Goal: Information Seeking & Learning: Check status

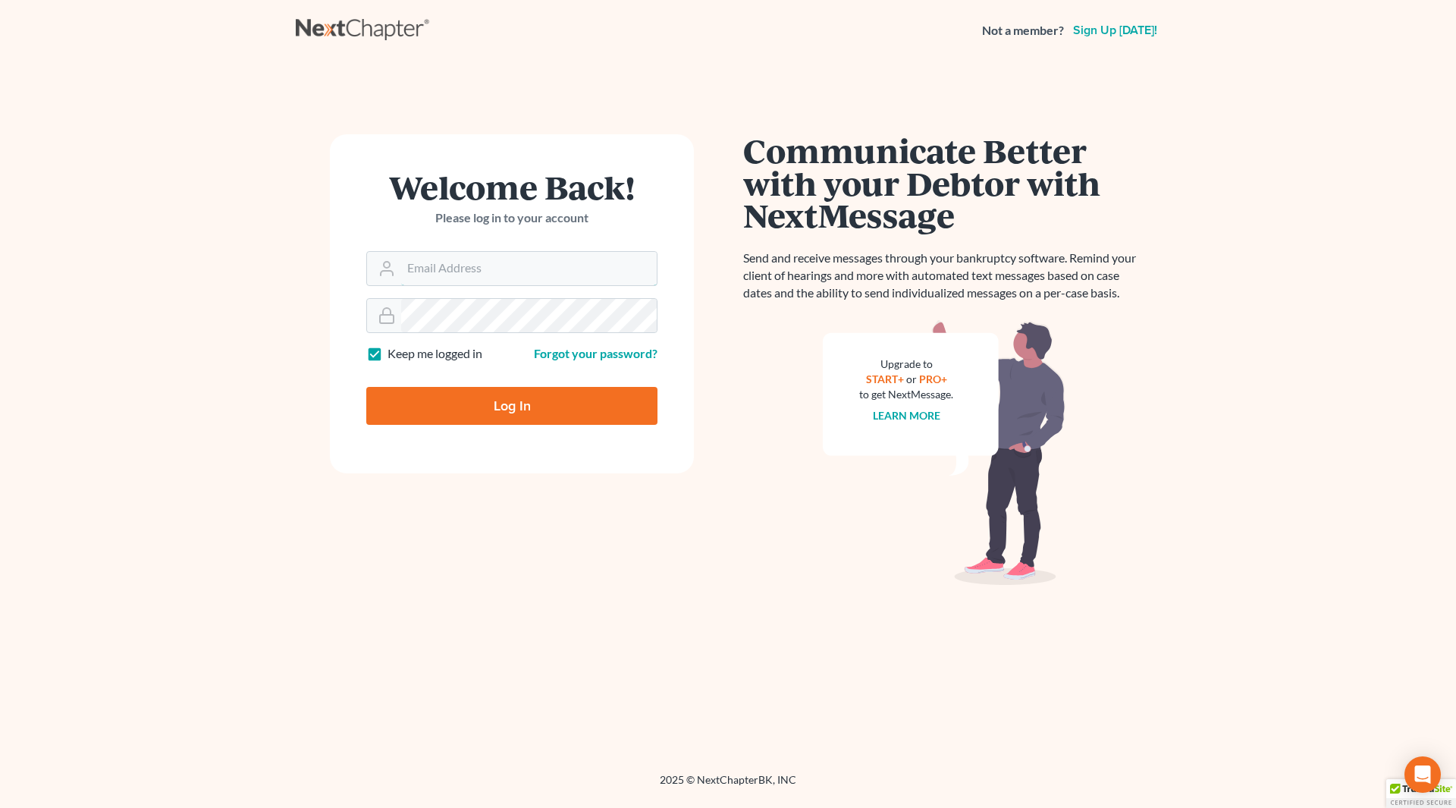
type input "wendy@cgwesq.com"
click at [516, 415] on input "Log In" at bounding box center [511, 406] width 291 height 38
type input "Thinking..."
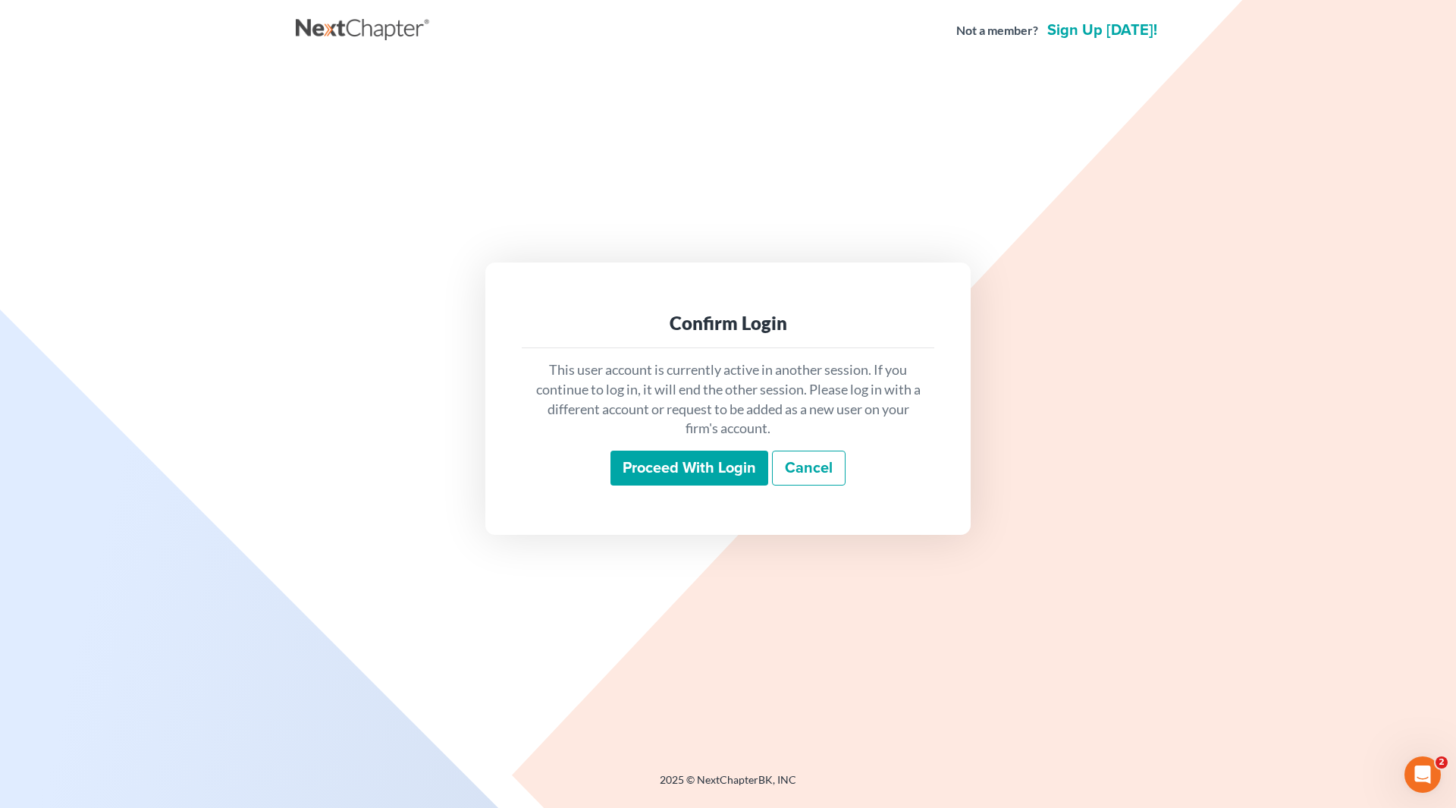
click at [682, 462] on input "Proceed with login" at bounding box center [690, 467] width 158 height 35
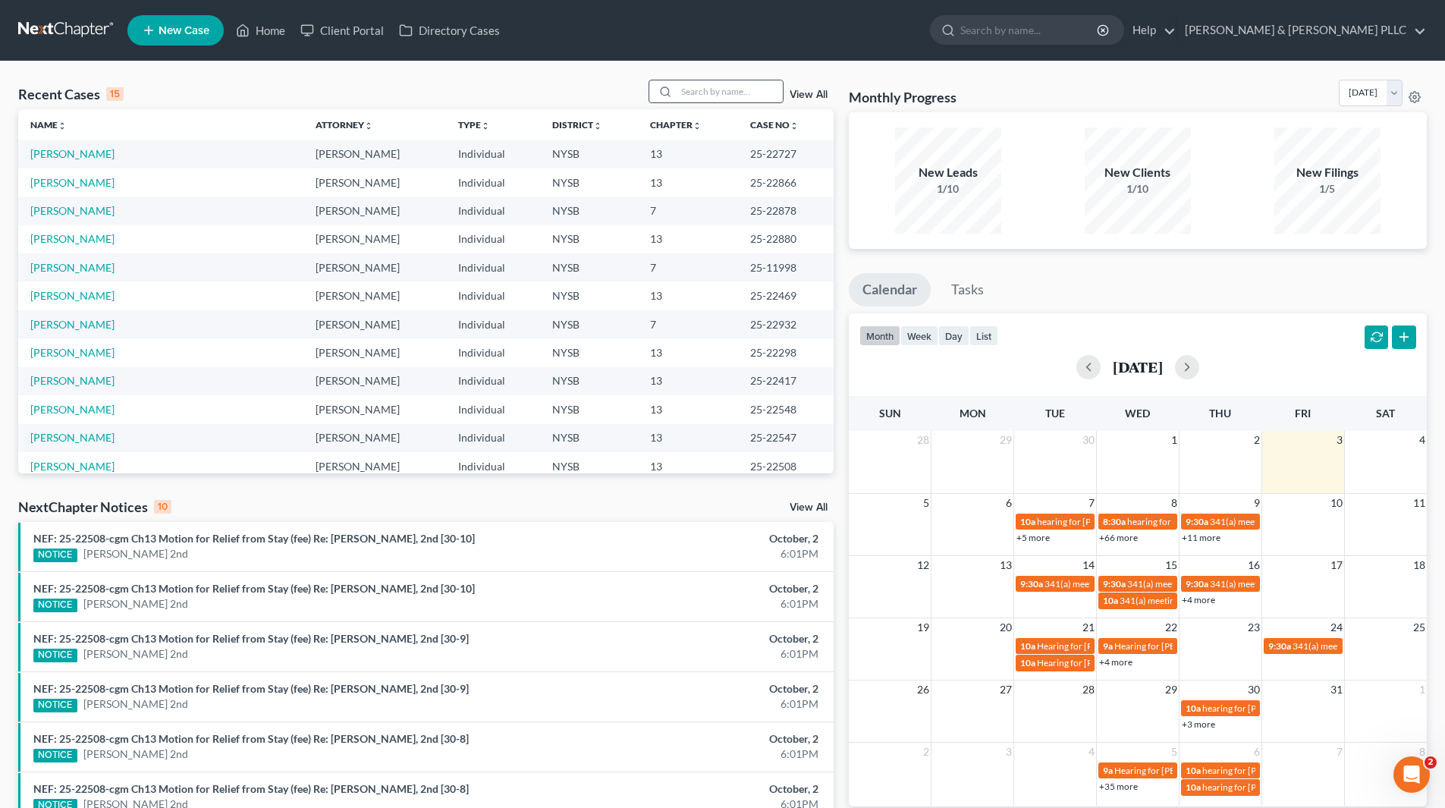
click at [758, 93] on input "search" at bounding box center [729, 91] width 106 height 22
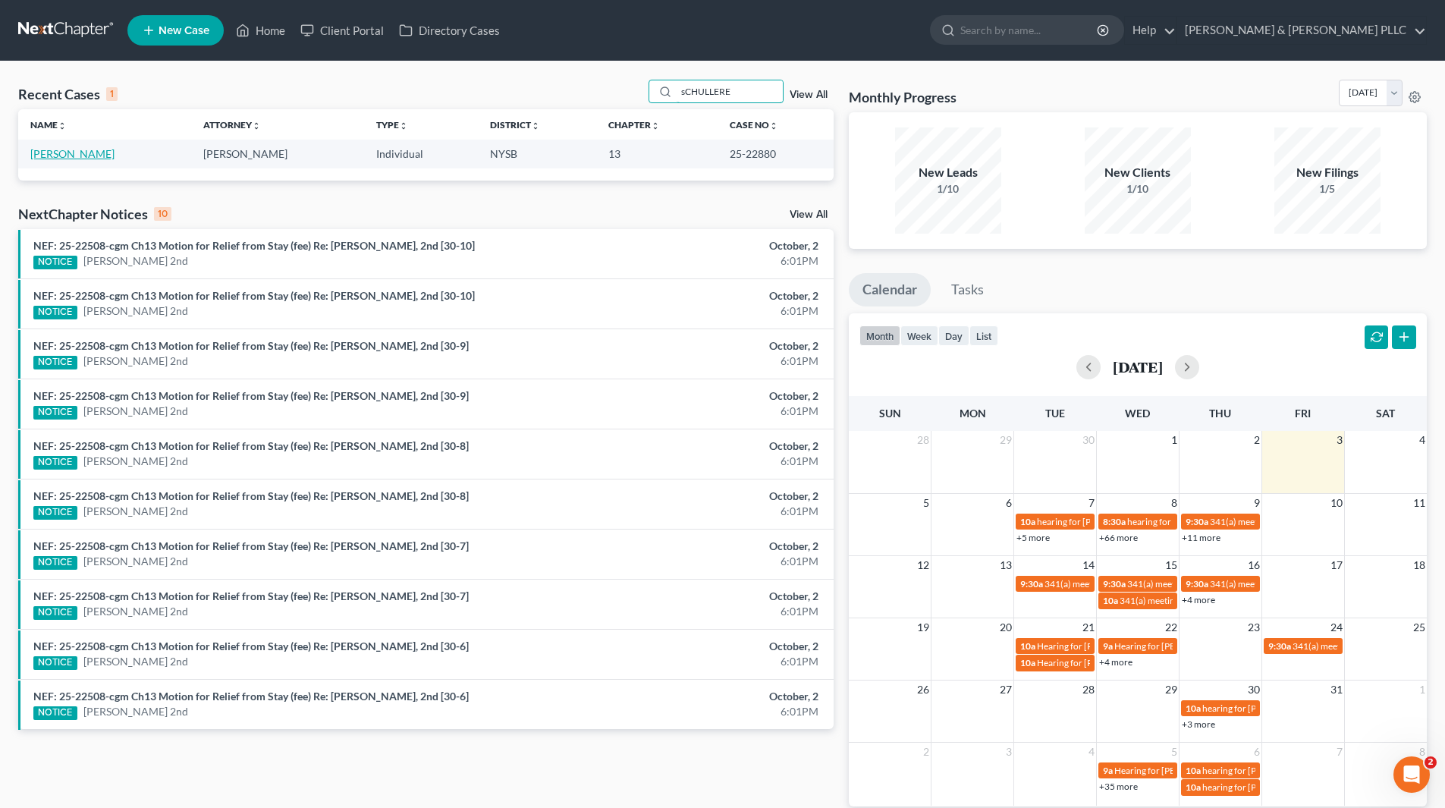
type input "sCHULLERE"
click at [88, 155] on link "[PERSON_NAME]" at bounding box center [72, 153] width 84 height 13
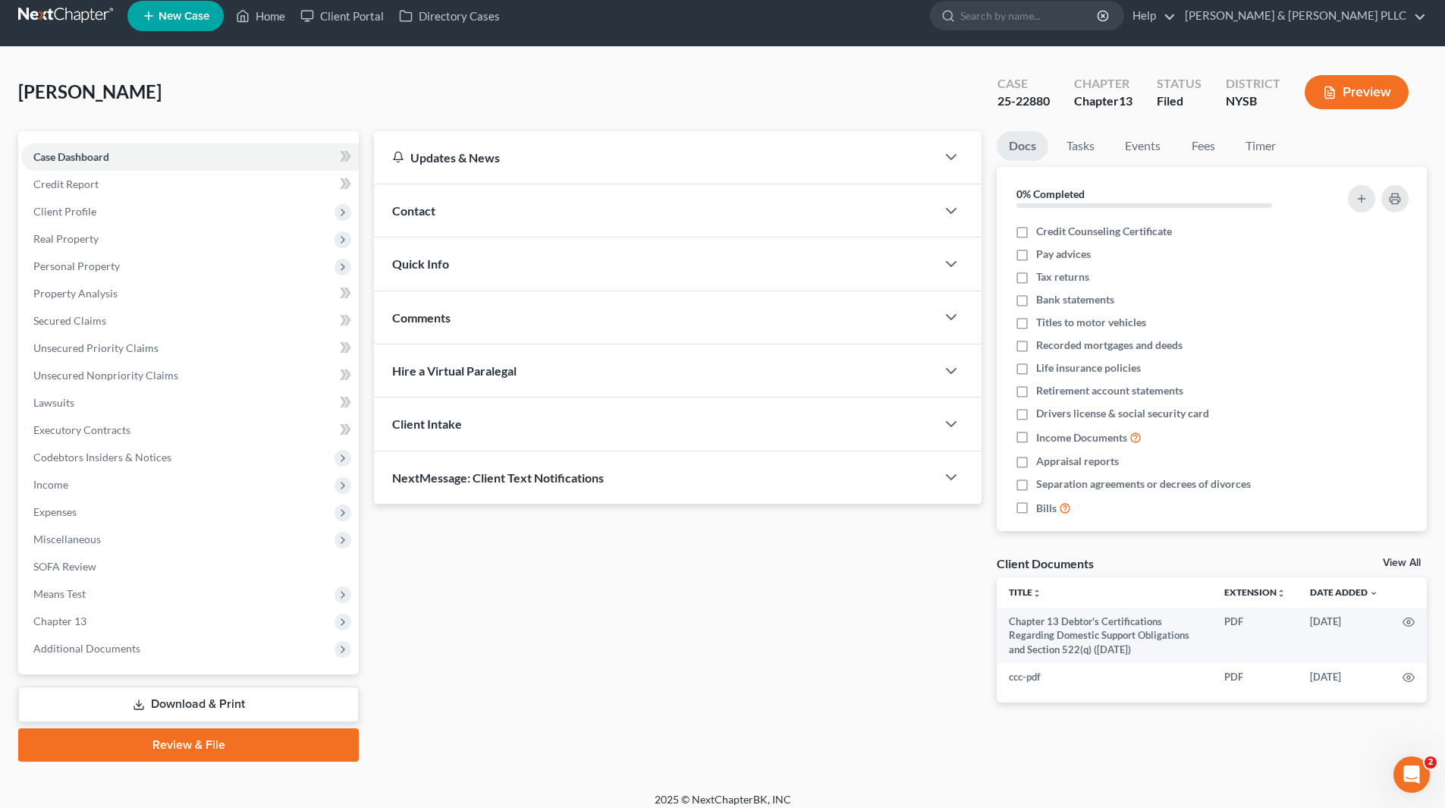
scroll to position [26, 0]
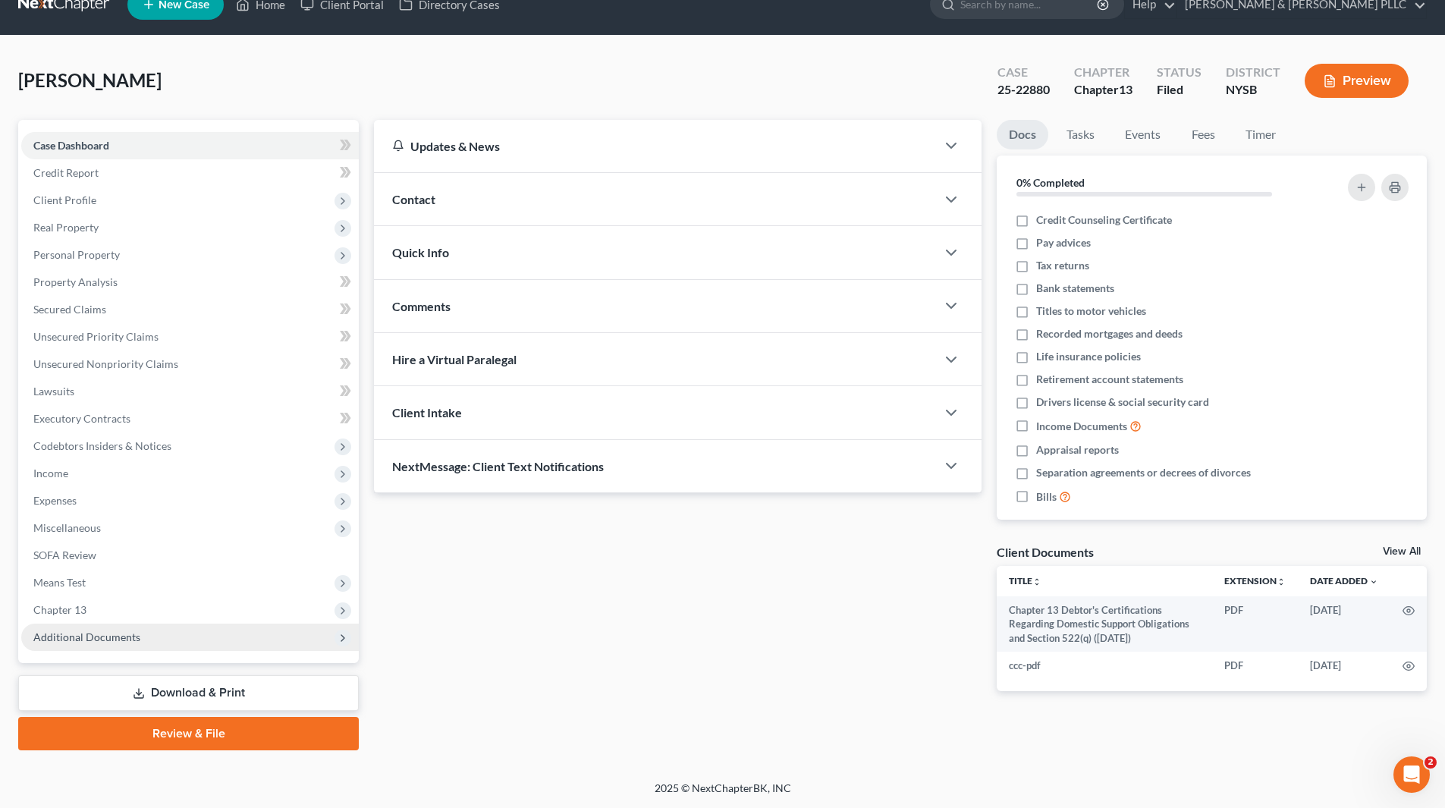
click at [128, 641] on span "Additional Documents" at bounding box center [86, 636] width 107 height 13
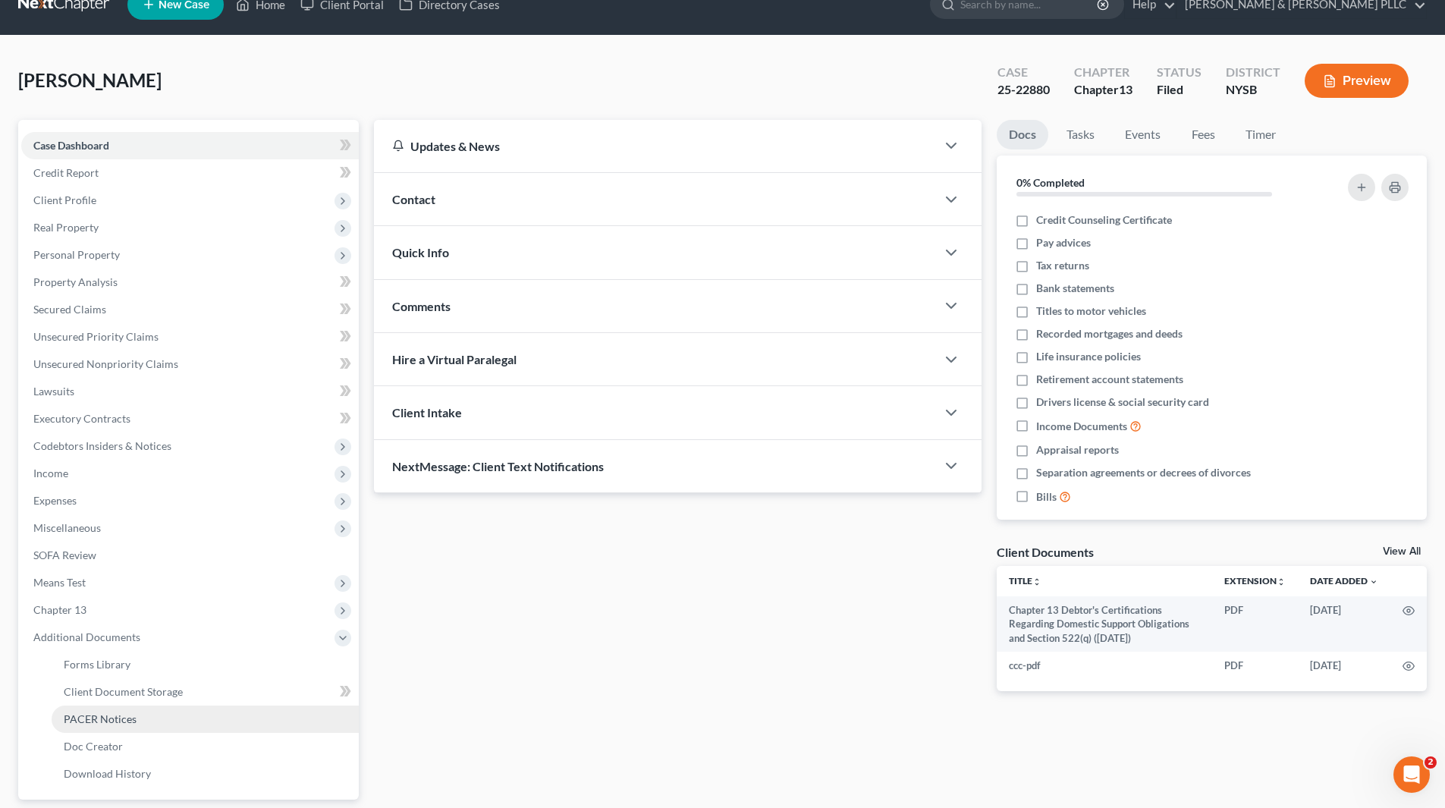
click at [135, 722] on link "PACER Notices" at bounding box center [205, 718] width 307 height 27
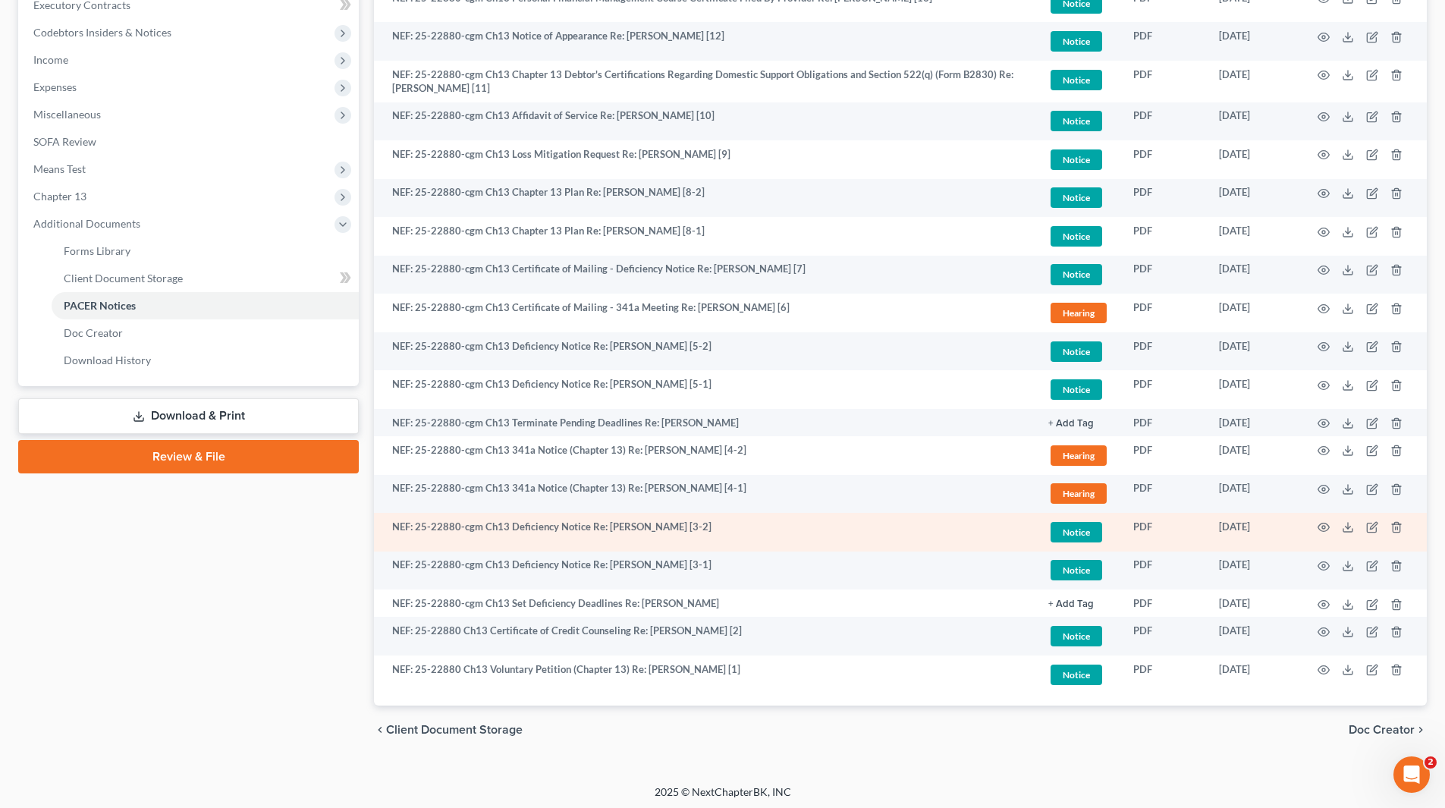
scroll to position [443, 0]
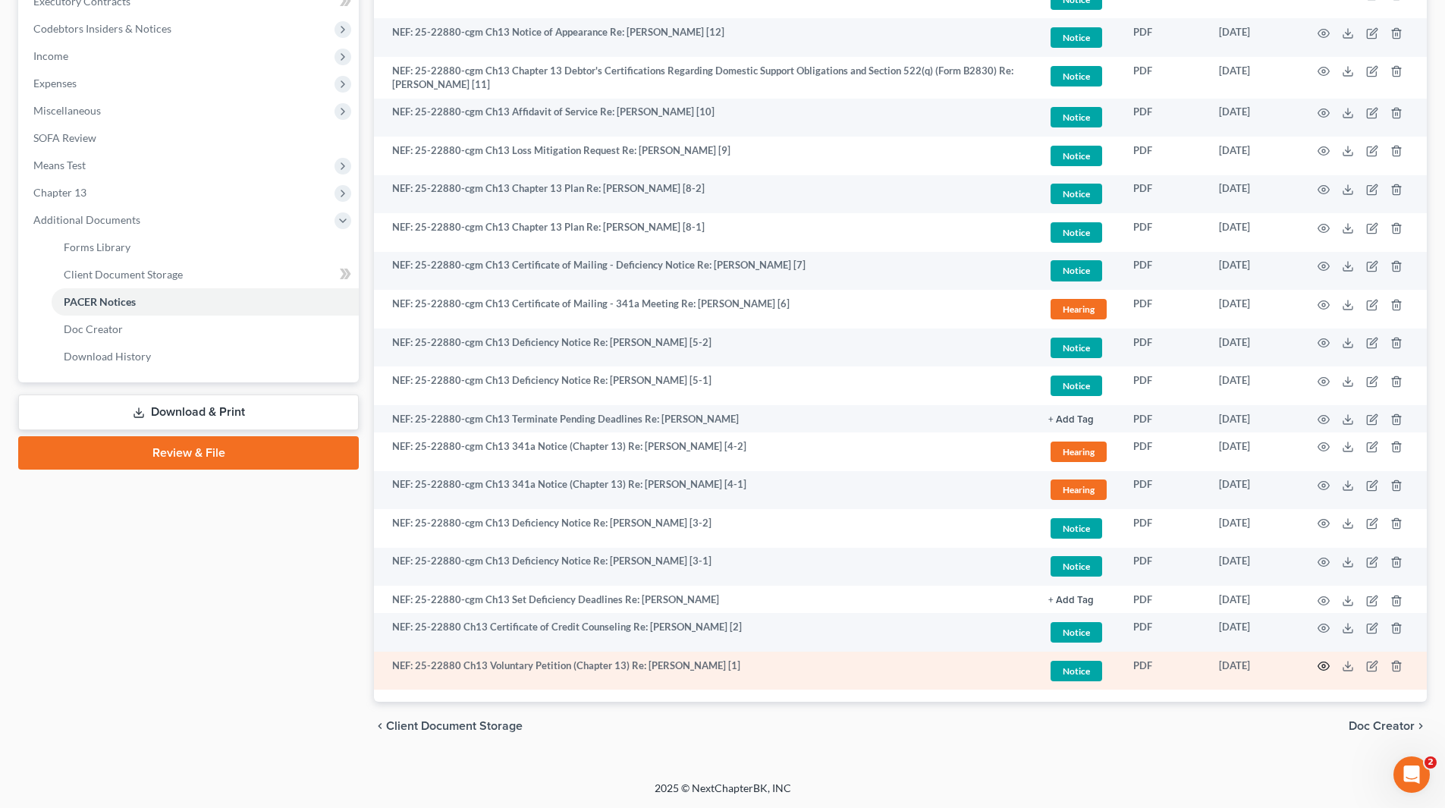
click at [1320, 664] on icon "button" at bounding box center [1323, 666] width 12 height 12
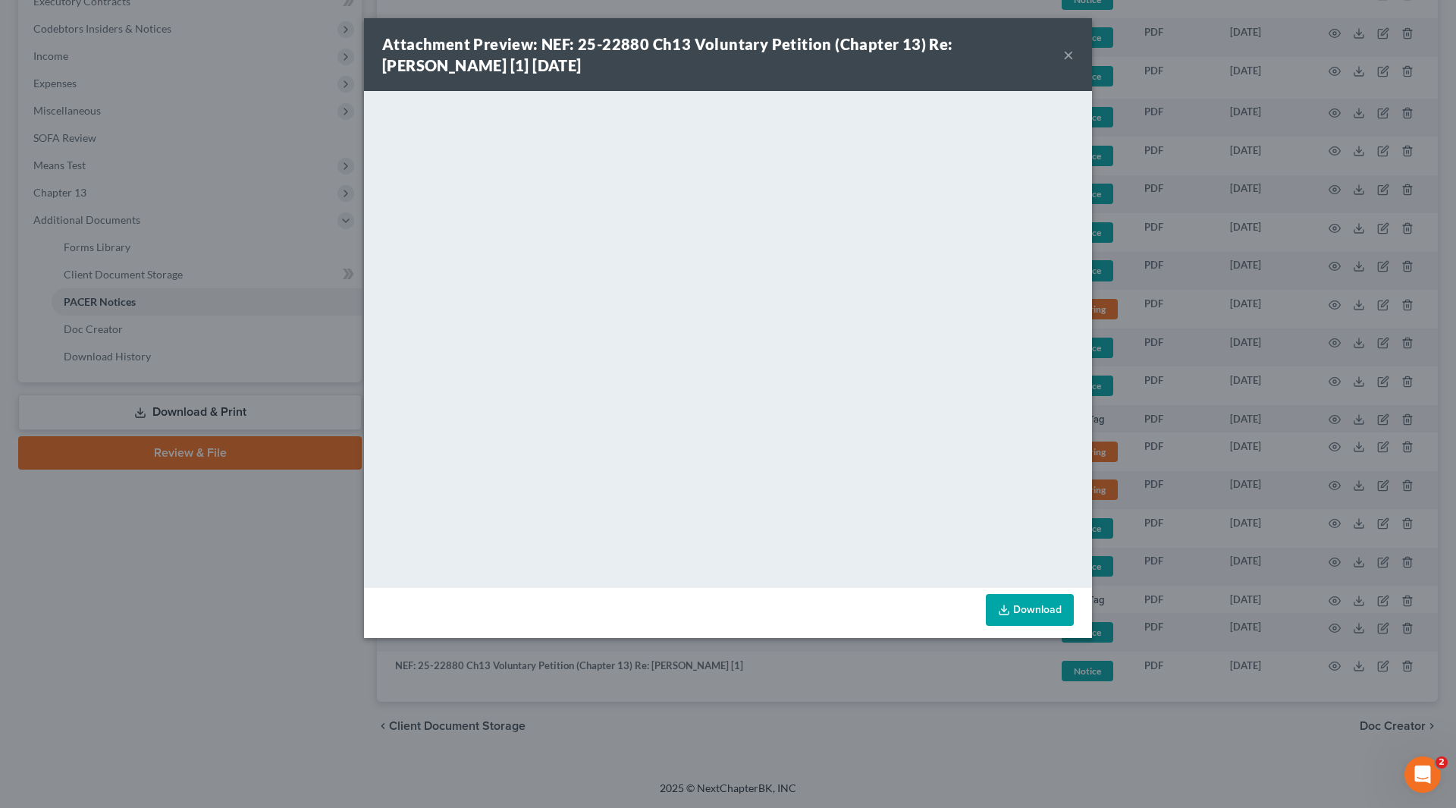
drag, startPoint x: 1072, startPoint y: 52, endPoint x: 1056, endPoint y: 87, distance: 38.3
click at [1072, 54] on button "×" at bounding box center [1068, 55] width 11 height 18
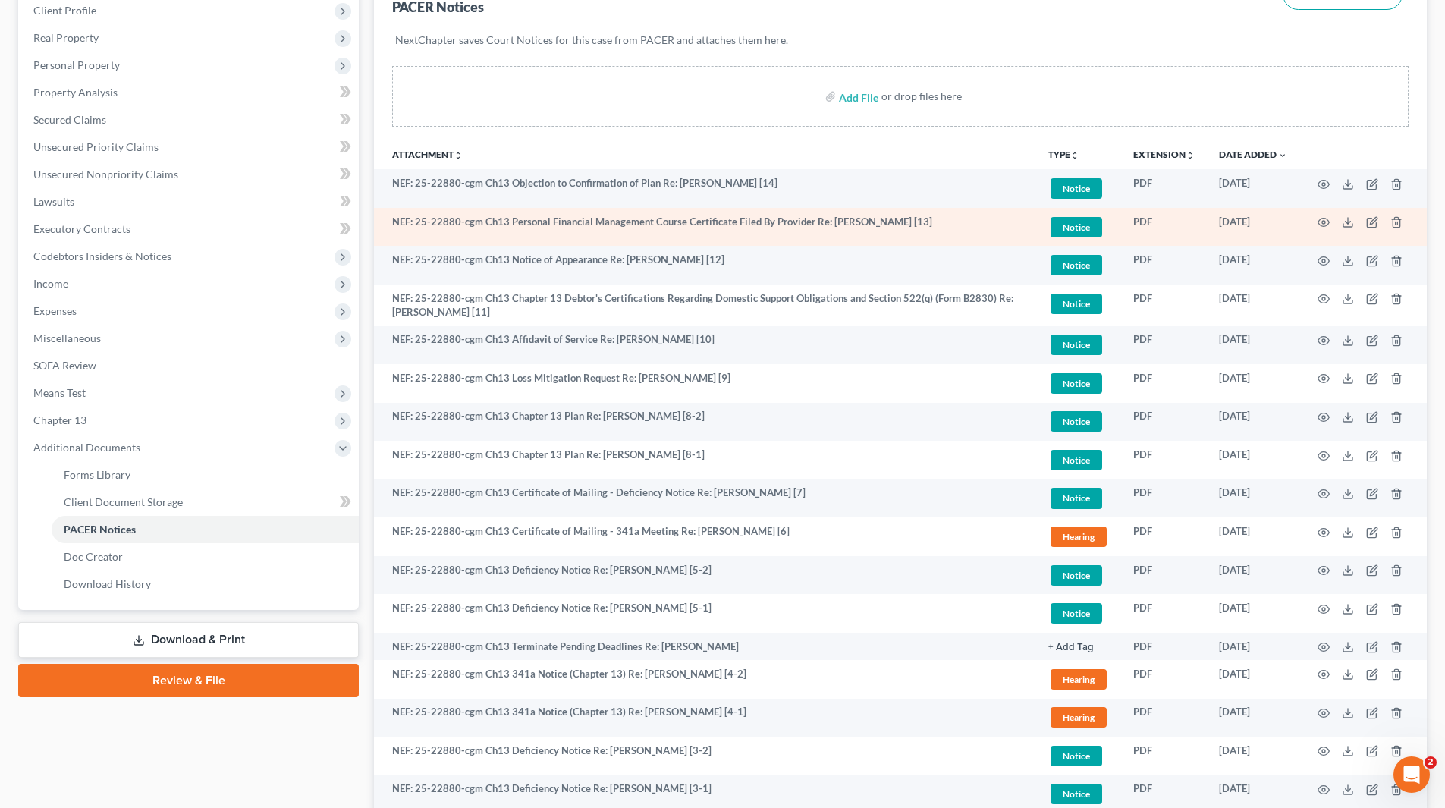
scroll to position [0, 0]
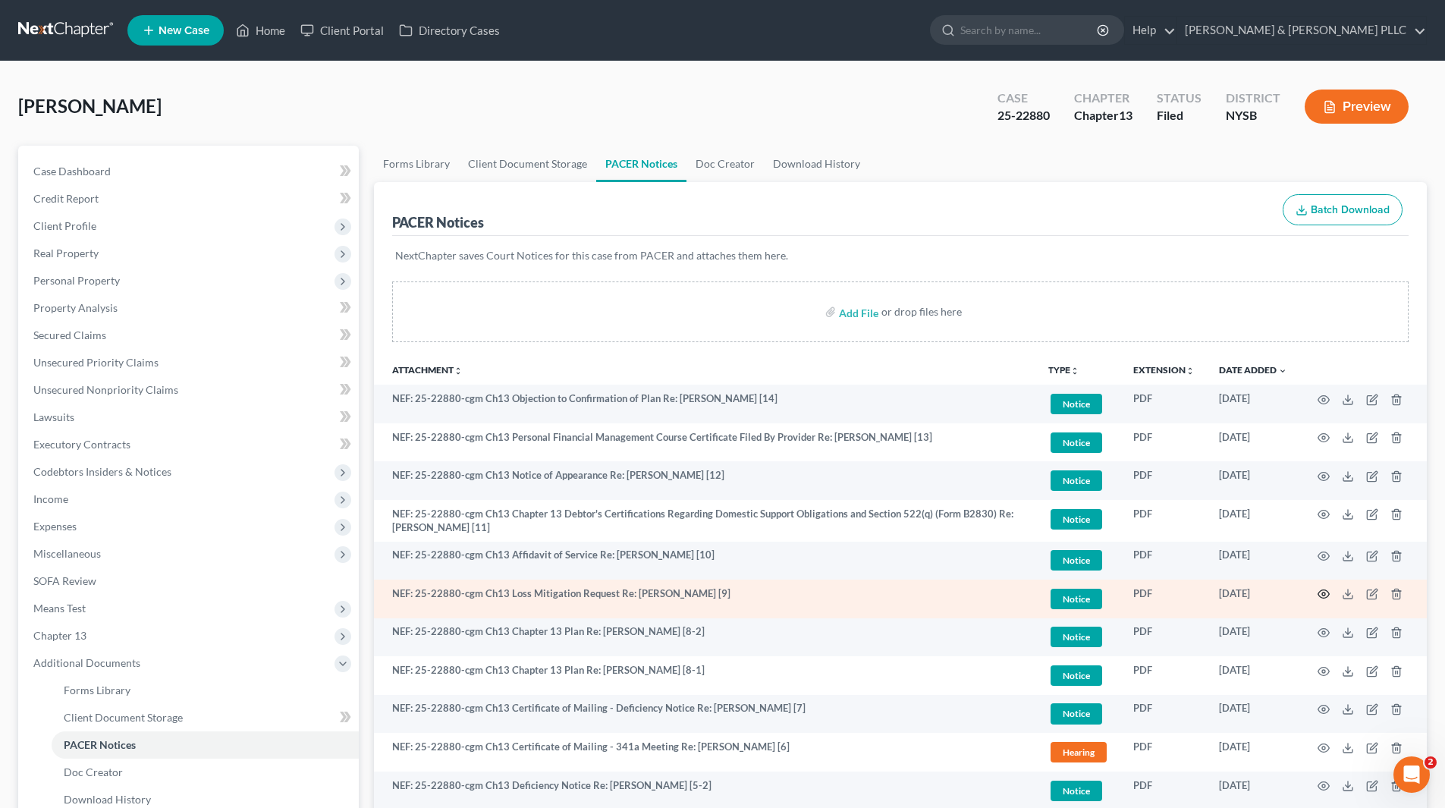
click at [1320, 591] on icon "button" at bounding box center [1323, 594] width 11 height 8
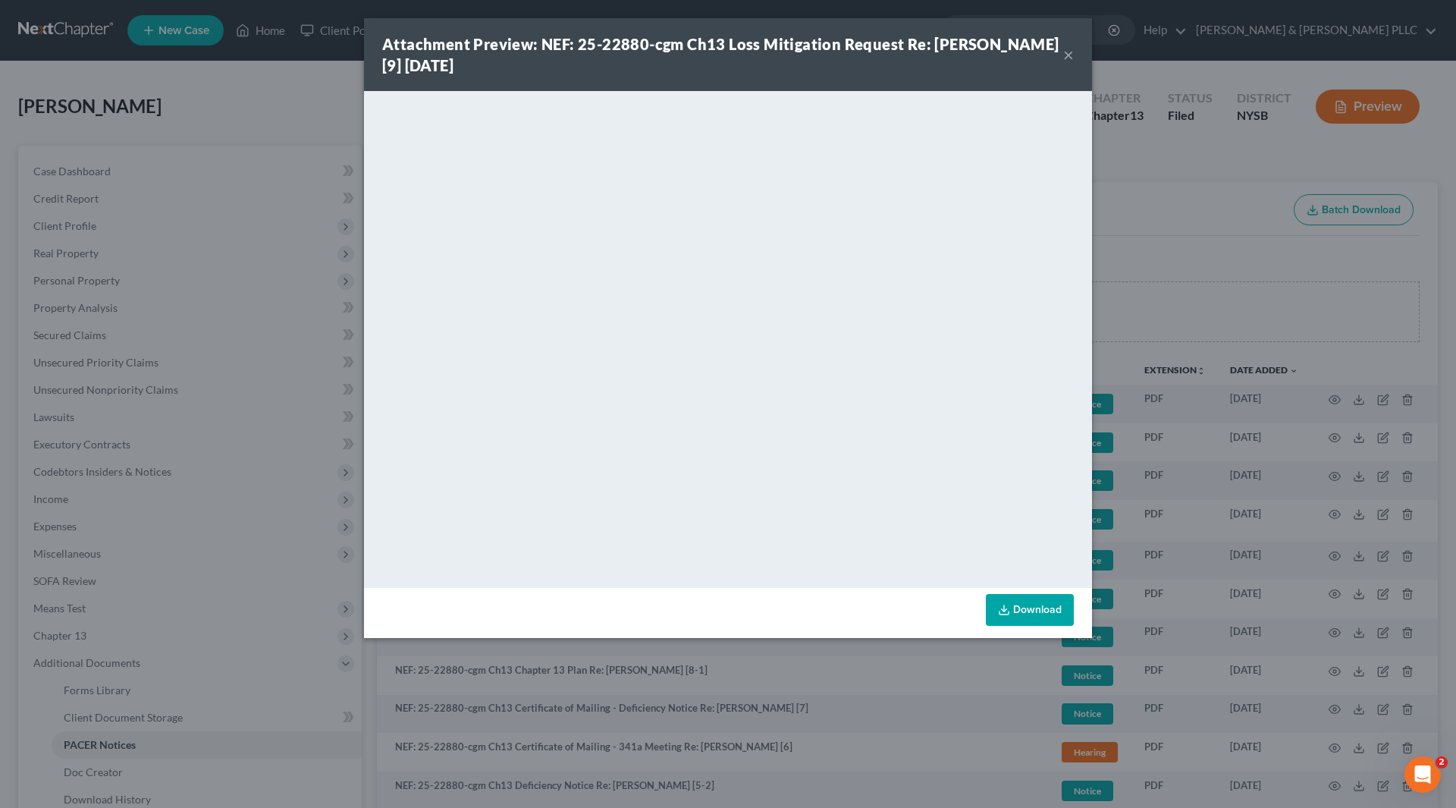
click at [1070, 46] on button "×" at bounding box center [1068, 55] width 11 height 18
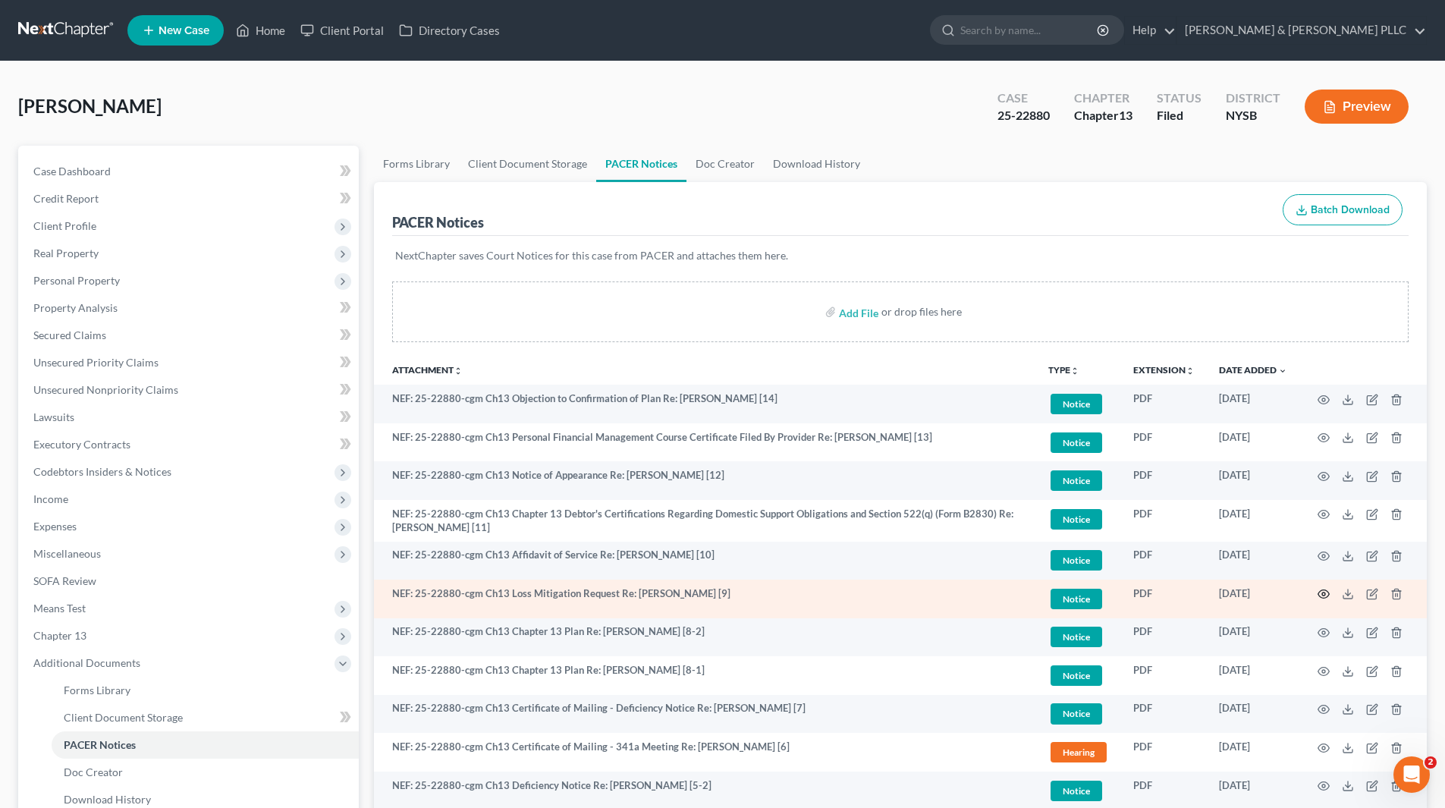
click at [1324, 593] on circle "button" at bounding box center [1323, 593] width 3 height 3
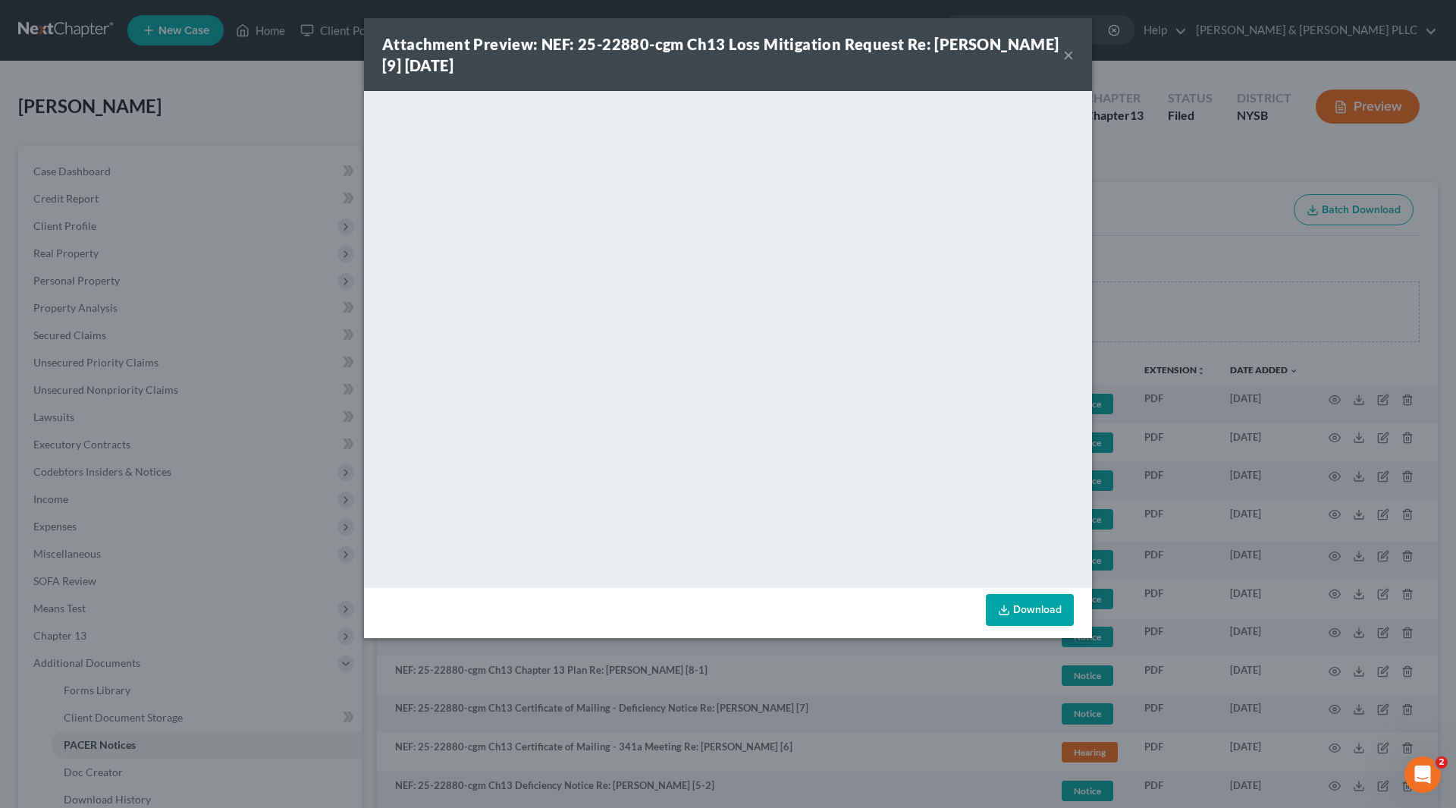
click at [1070, 56] on button "×" at bounding box center [1068, 55] width 11 height 18
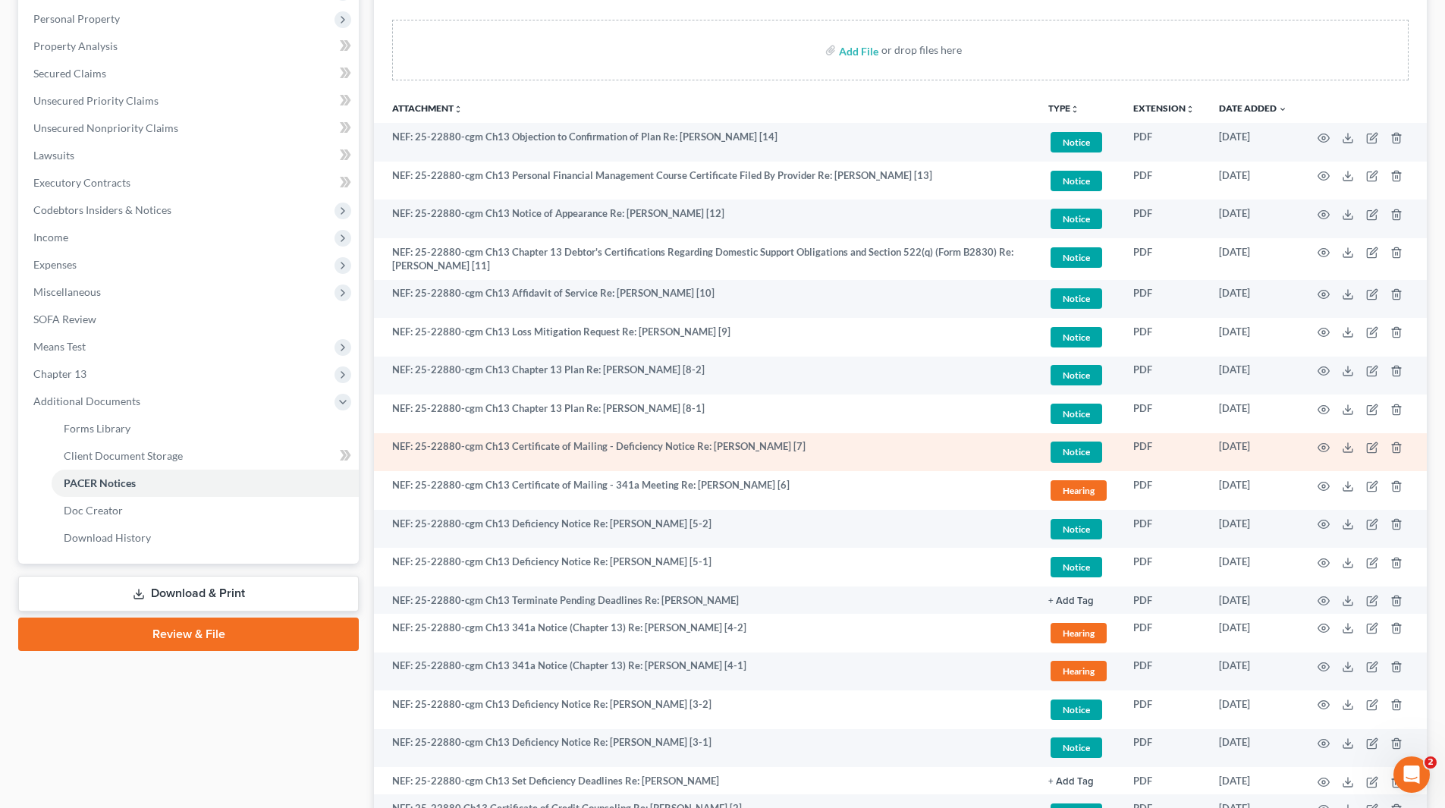
scroll to position [228, 0]
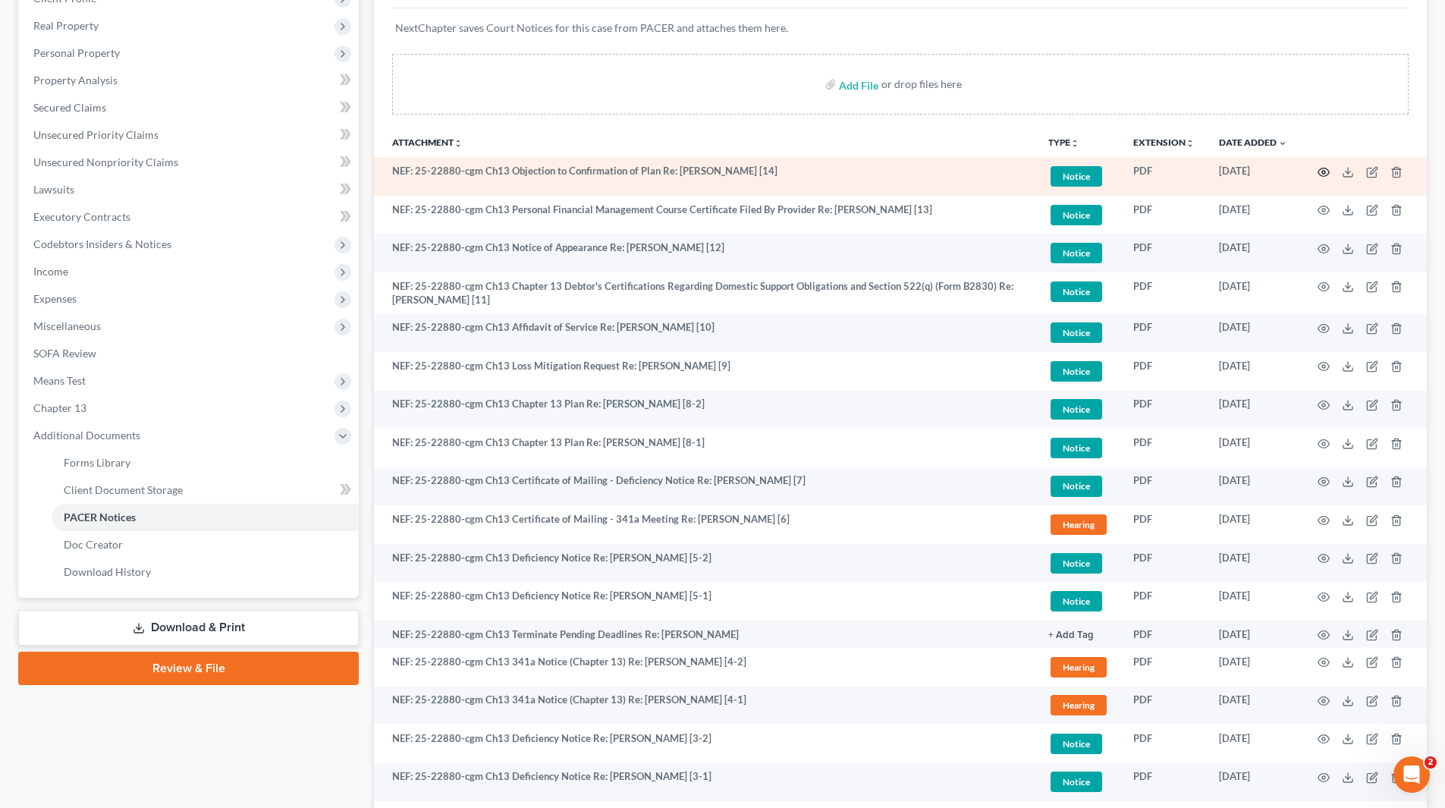
click at [1322, 171] on circle "button" at bounding box center [1323, 172] width 3 height 3
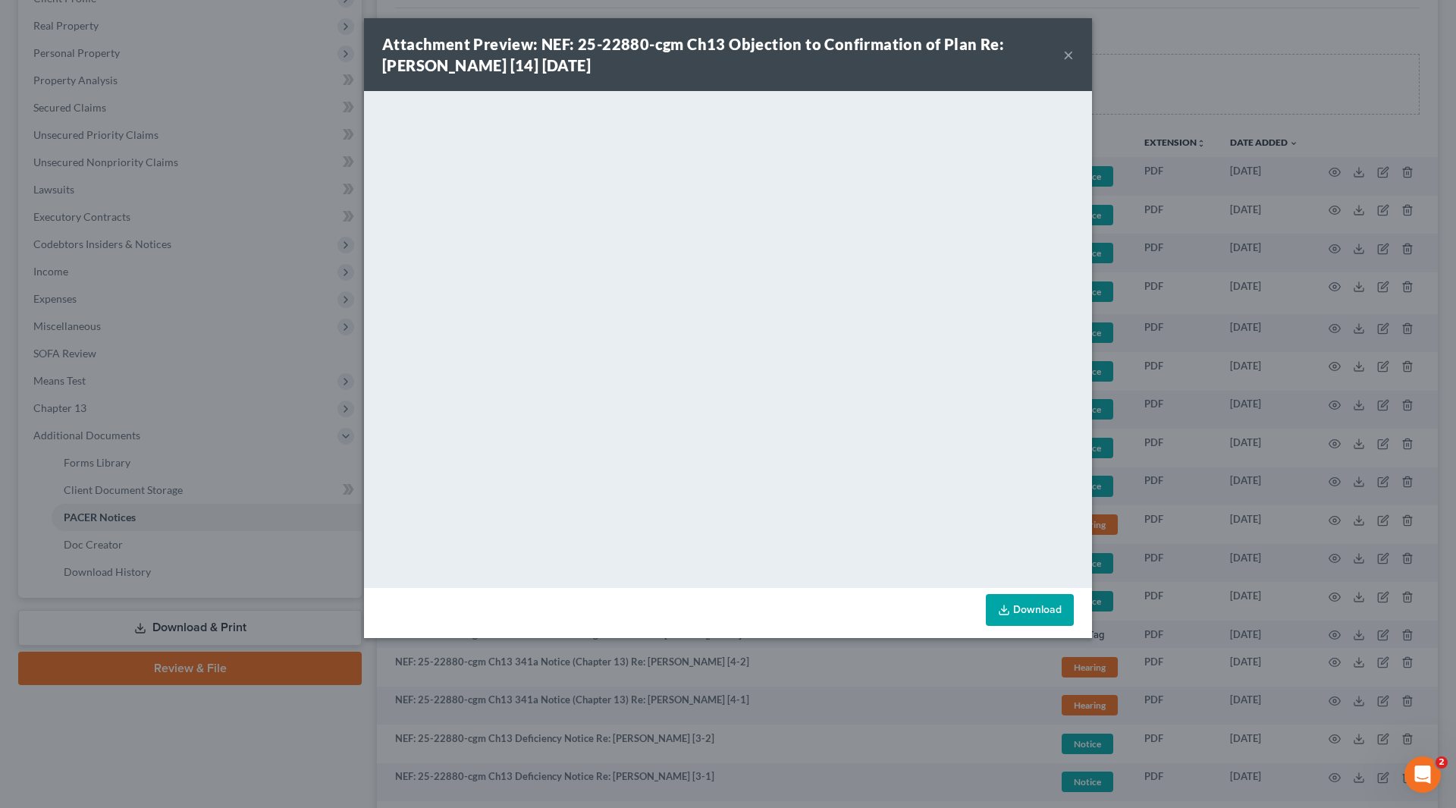
click at [1069, 58] on button "×" at bounding box center [1068, 55] width 11 height 18
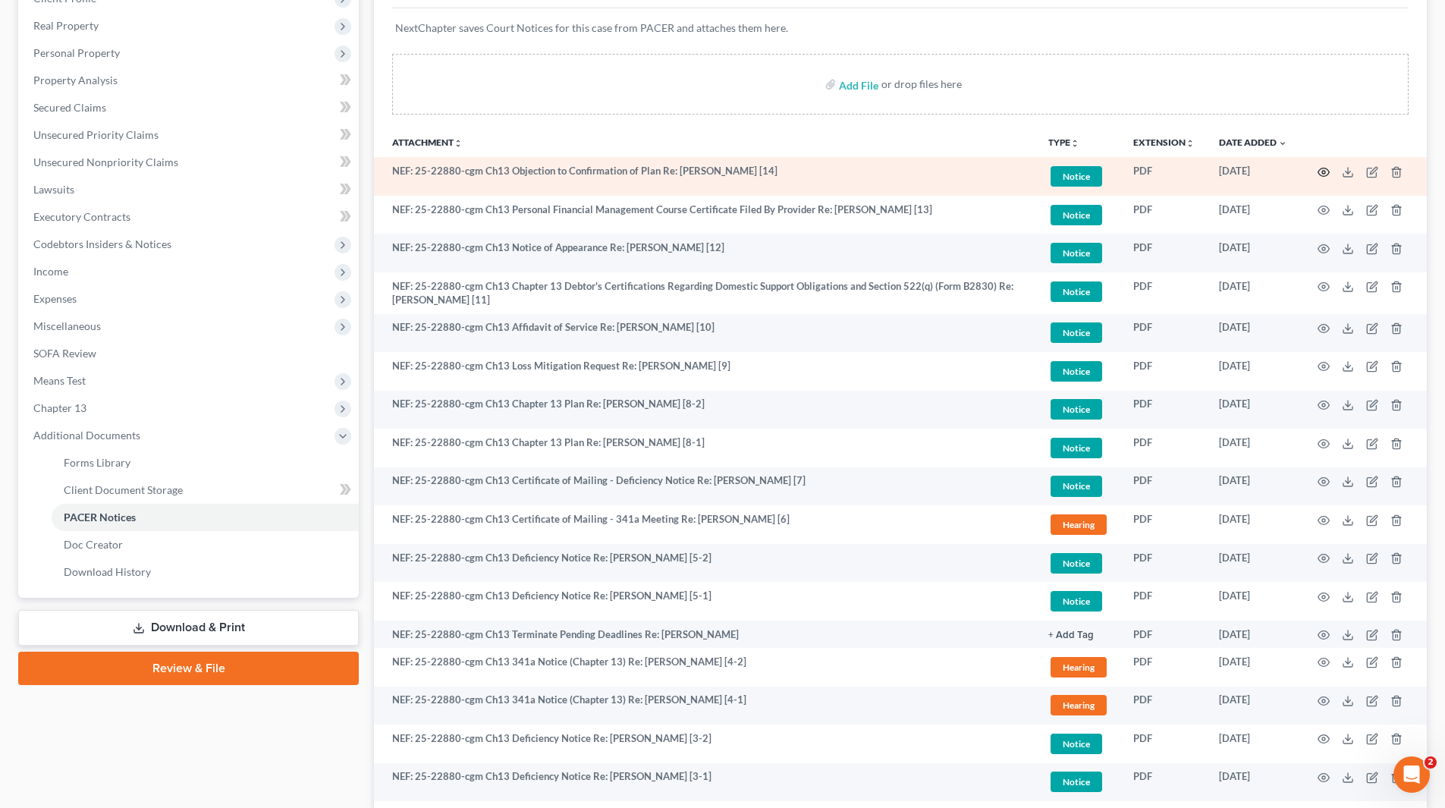
click at [1323, 171] on icon "button" at bounding box center [1323, 172] width 12 height 12
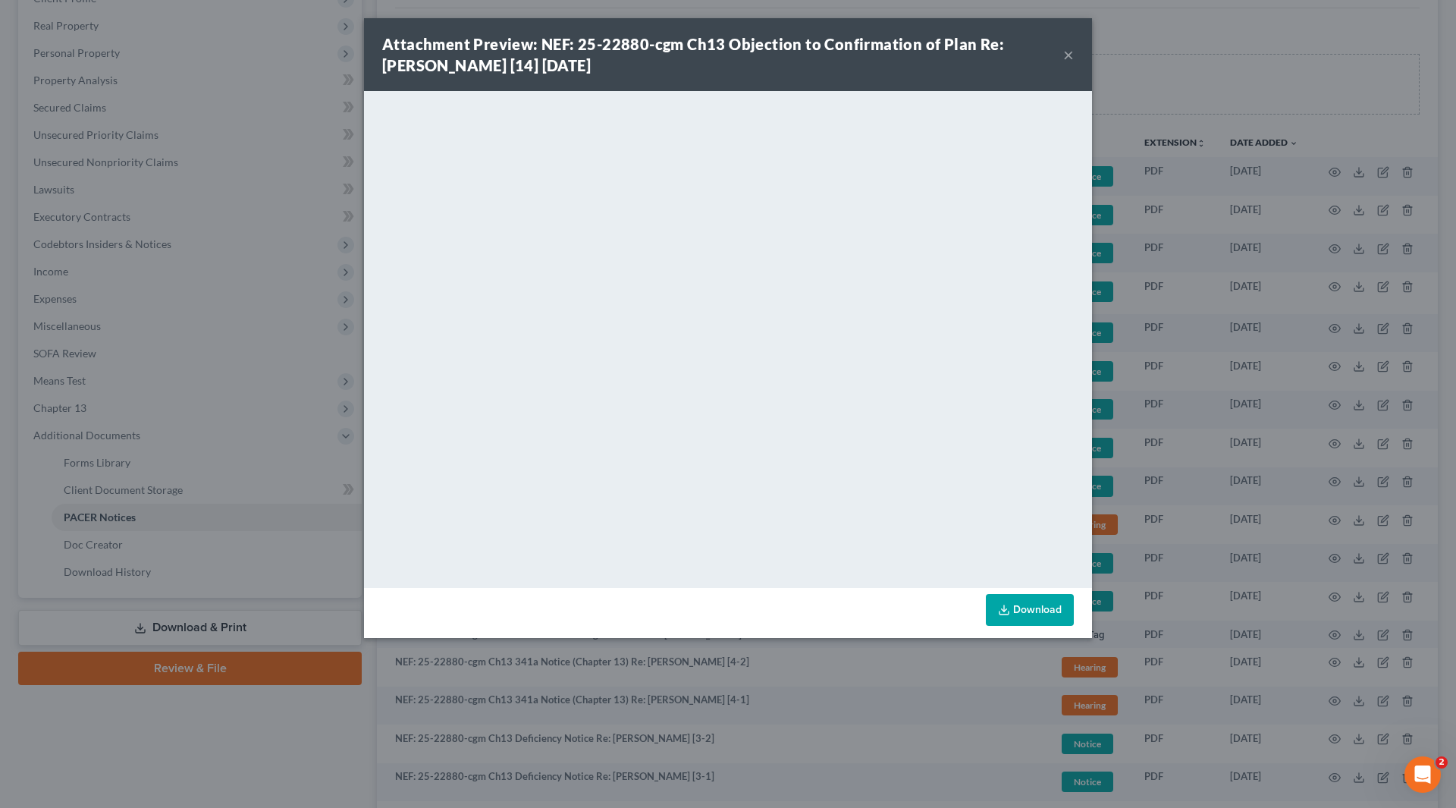
click at [1070, 55] on button "×" at bounding box center [1068, 55] width 11 height 18
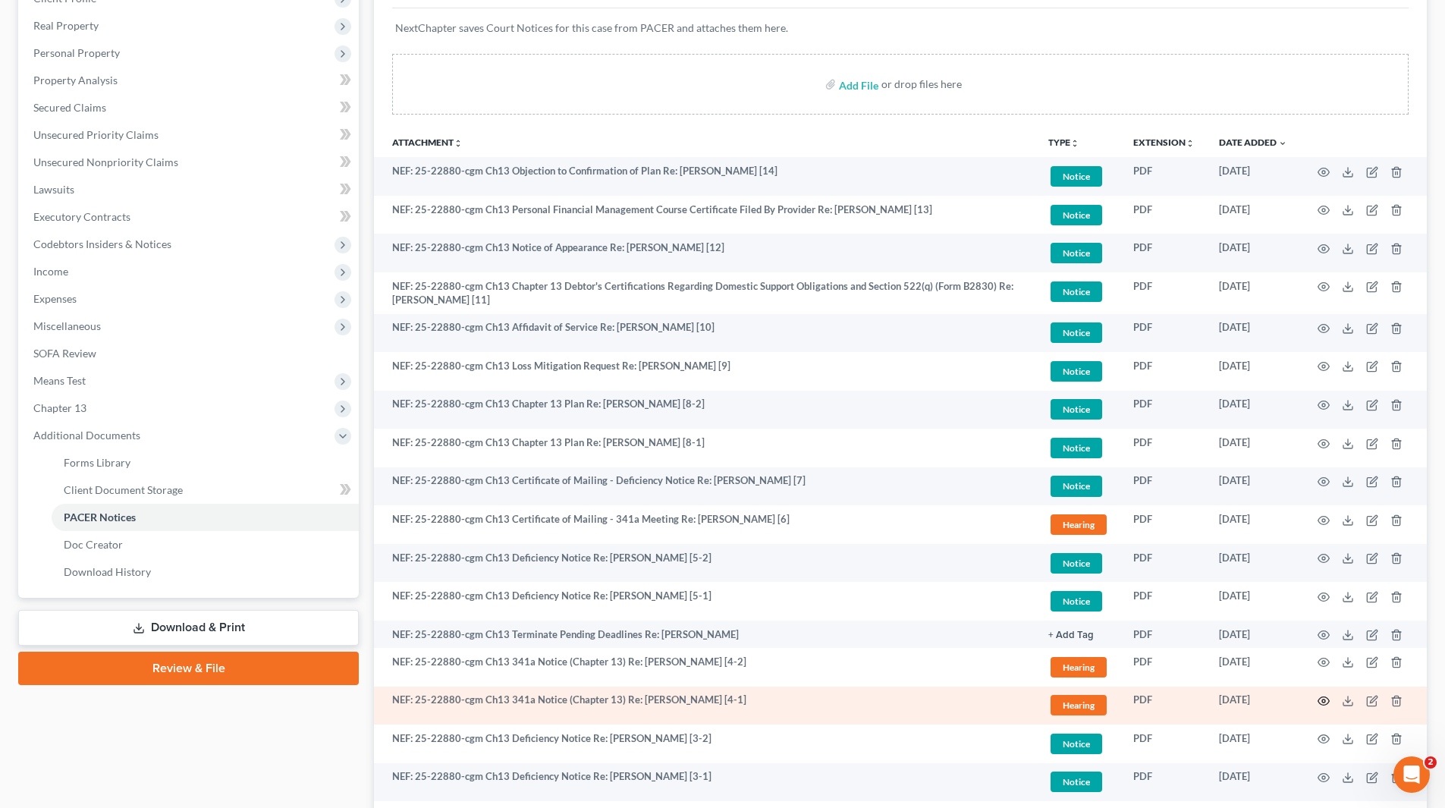
click at [1323, 701] on icon "button" at bounding box center [1323, 701] width 12 height 12
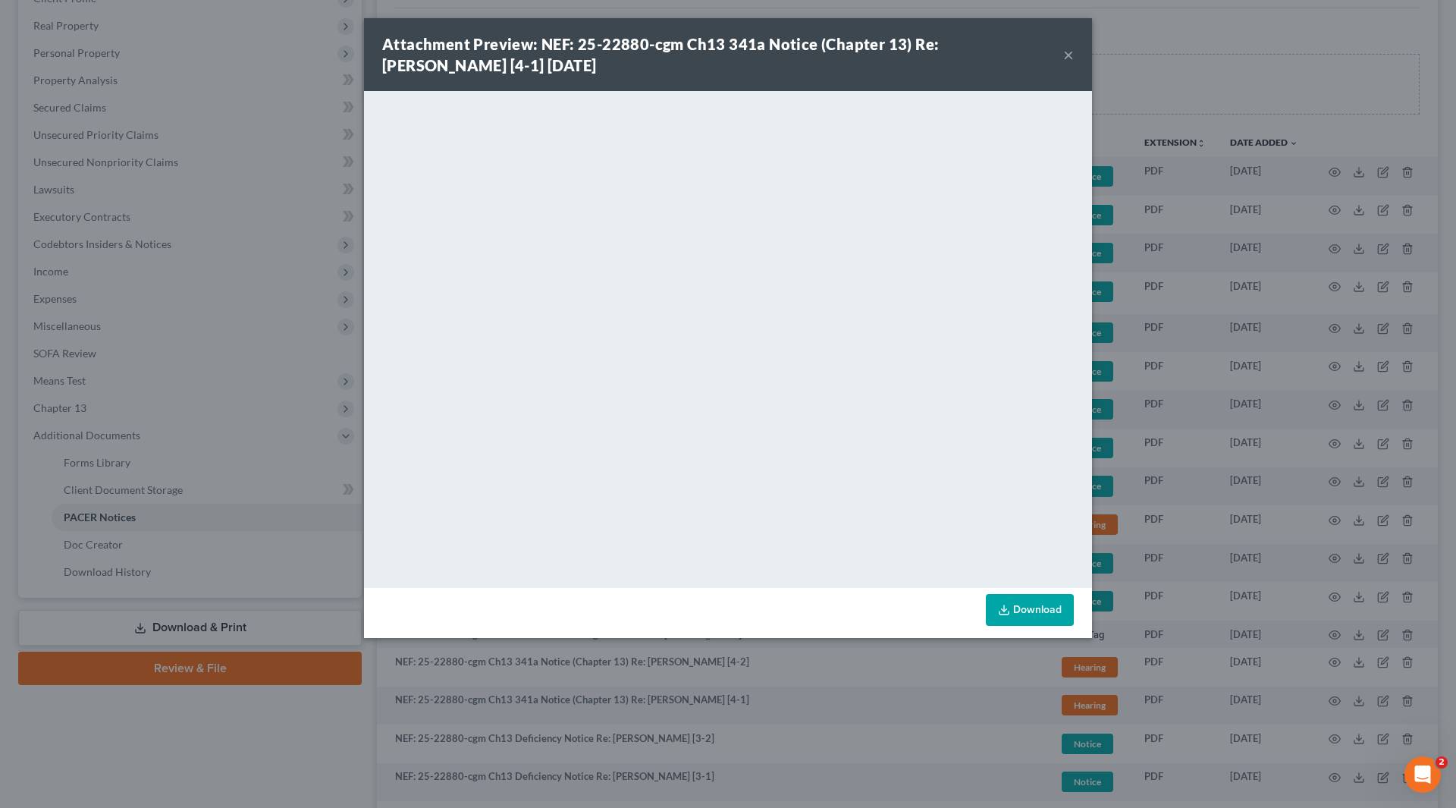
click at [1074, 48] on div "Attachment Preview: NEF: 25-22880-cgm Ch13 341a Notice (Chapter 13) Re: [PERSON…" at bounding box center [728, 54] width 728 height 73
click at [1072, 49] on button "×" at bounding box center [1068, 55] width 11 height 18
